Goal: Task Accomplishment & Management: Manage account settings

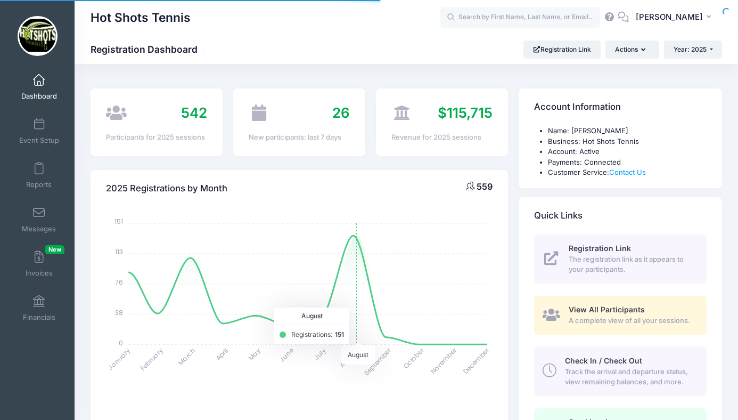
select select
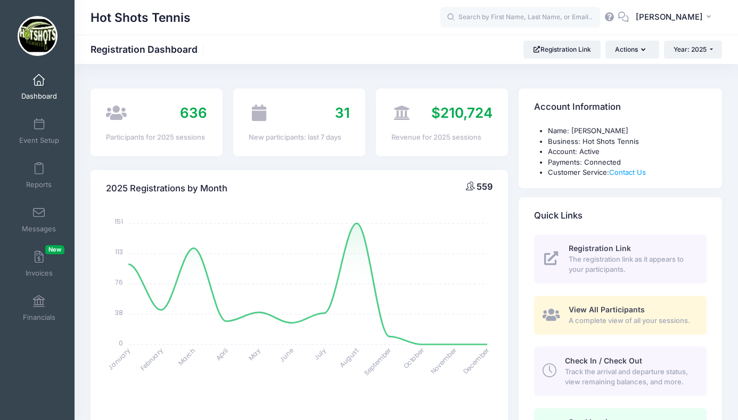
click at [39, 81] on span at bounding box center [39, 81] width 0 height 12
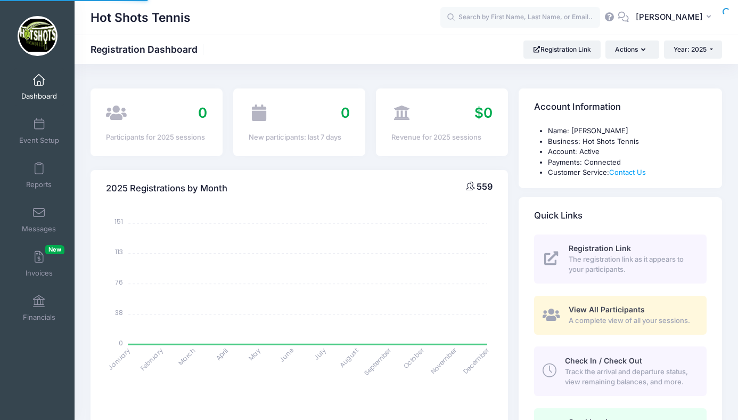
select select
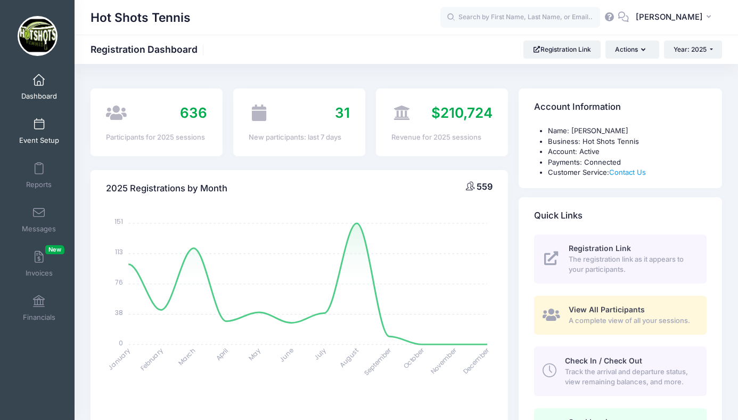
click at [39, 126] on span at bounding box center [39, 125] width 0 height 12
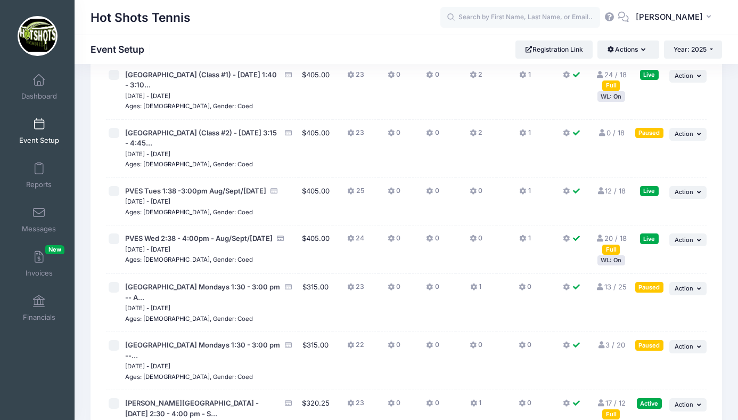
scroll to position [2251, 0]
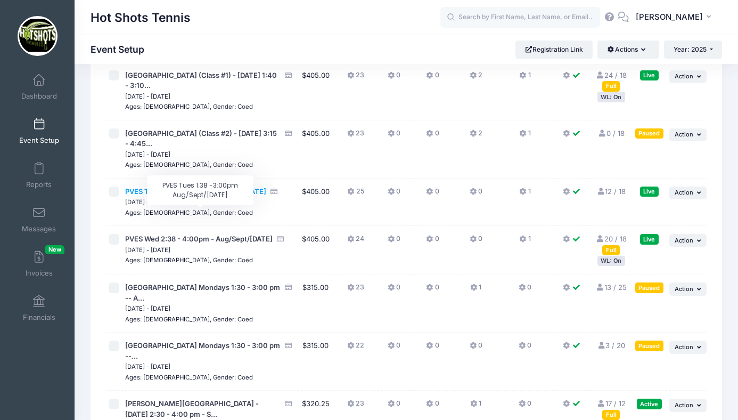
click at [211, 195] on span "PVES Tues 1:38 -3:00pm Aug/Sept/Oct 2025" at bounding box center [195, 191] width 141 height 9
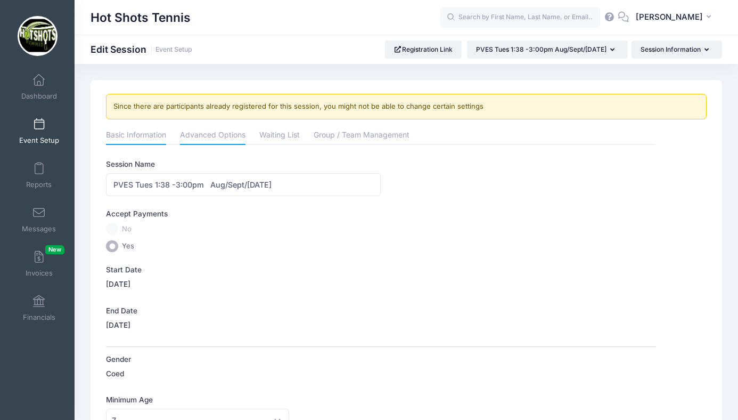
click at [208, 135] on link "Advanced Options" at bounding box center [213, 135] width 66 height 19
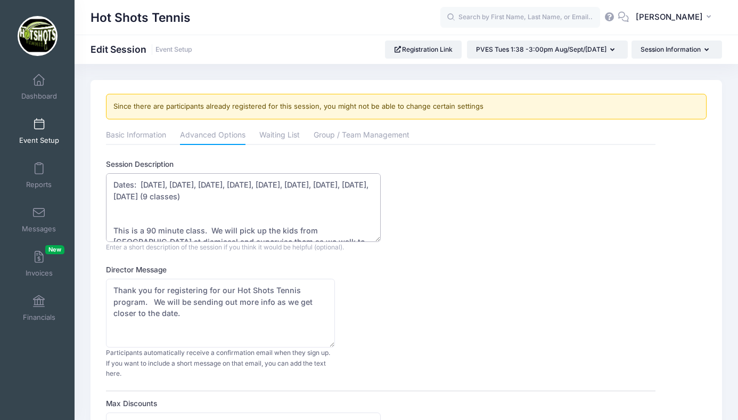
drag, startPoint x: 200, startPoint y: 184, endPoint x: 135, endPoint y: 197, distance: 66.2
click at [135, 197] on textarea "Dates: Aug 19, Aug 26, Sept 2, Sept 9, Sept 16, Sept 23, Sept 30, Oct 7, Oct 14…" at bounding box center [243, 207] width 275 height 69
click at [472, 312] on div "Director Message Thank you for registering for our Hot Shots Tennis program. We…" at bounding box center [381, 321] width 550 height 114
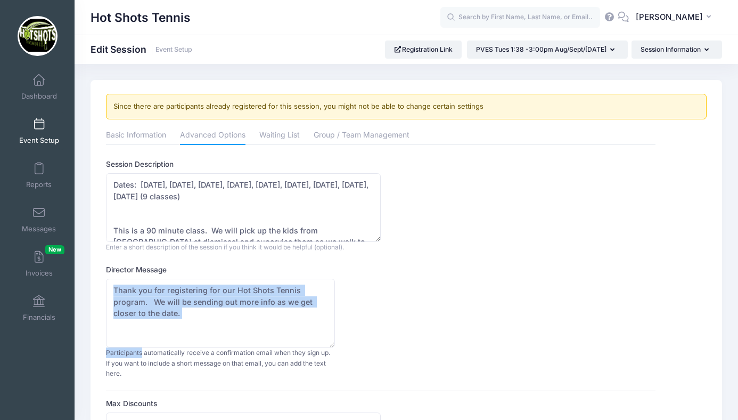
click at [472, 312] on div "Director Message Thank you for registering for our Hot Shots Tennis program. We…" at bounding box center [381, 321] width 550 height 114
click at [39, 128] on span at bounding box center [39, 125] width 0 height 12
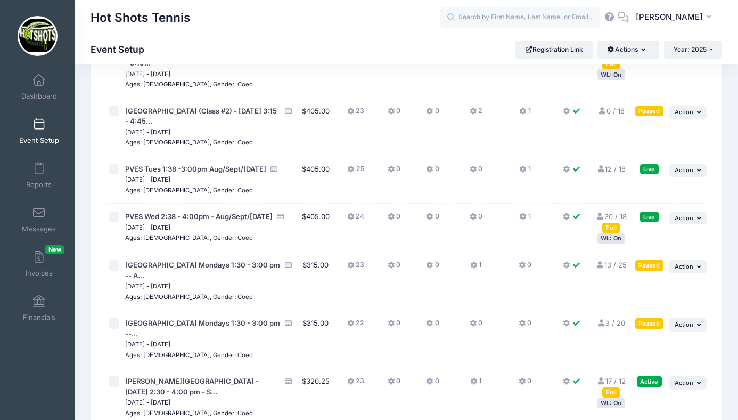
scroll to position [2280, 0]
